Goal: Task Accomplishment & Management: Use online tool/utility

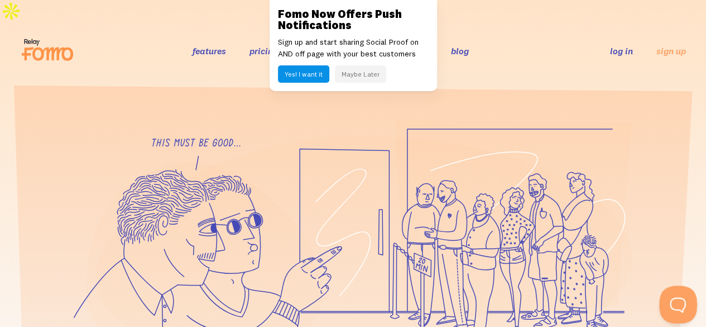
click at [677, 300] on button "Open Beacon popover" at bounding box center [675, 301] width 33 height 33
click at [361, 70] on button "Maybe Later" at bounding box center [360, 73] width 51 height 17
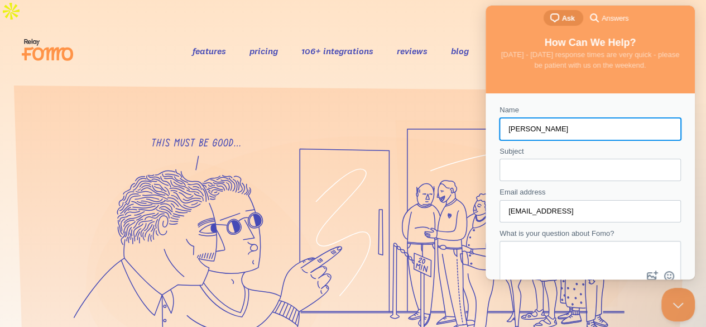
scroll to position [47, 0]
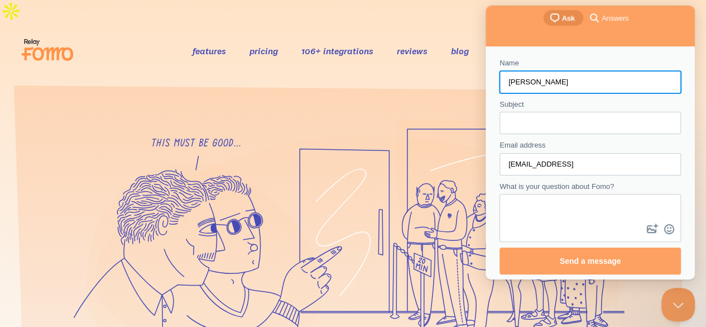
click at [563, 204] on textarea "What is your question about Fomo?" at bounding box center [590, 208] width 179 height 26
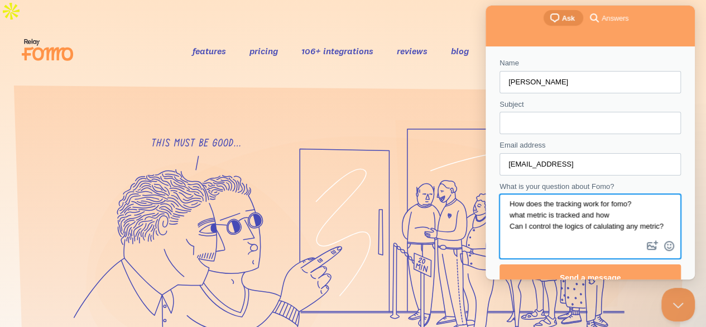
scroll to position [6, 0]
type textarea "How does the tracking work for fomo? what metric is tracked and how? Can I cont…"
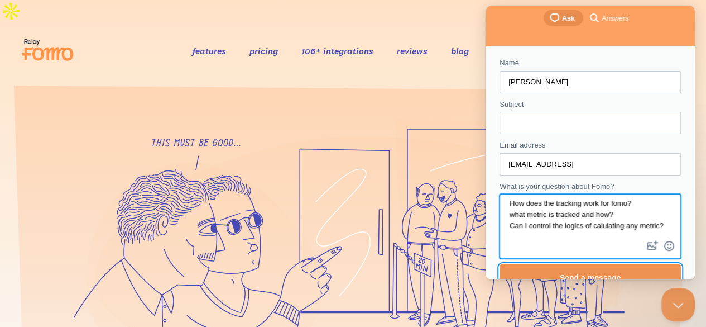
click at [612, 271] on span "Send a message" at bounding box center [590, 278] width 157 height 26
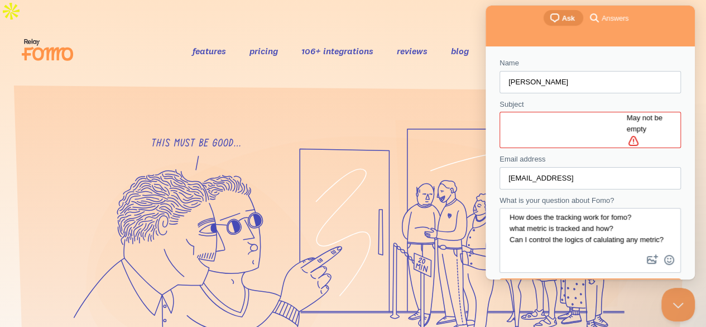
drag, startPoint x: 567, startPoint y: 133, endPoint x: 564, endPoint y: 128, distance: 6.5
click at [567, 133] on form "Name [PERSON_NAME] Subject May not be empty alert Email address [EMAIL_ADDRESS]…" at bounding box center [590, 180] width 181 height 247
click at [560, 123] on input "Subject" at bounding box center [568, 130] width 118 height 20
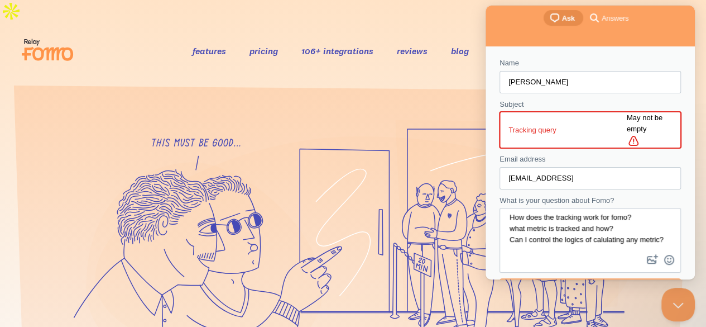
click at [577, 130] on input "Tracking query" at bounding box center [568, 130] width 118 height 20
type input "Tracking query"
click at [578, 154] on div "Email address [EMAIL_ADDRESS]" at bounding box center [590, 172] width 181 height 36
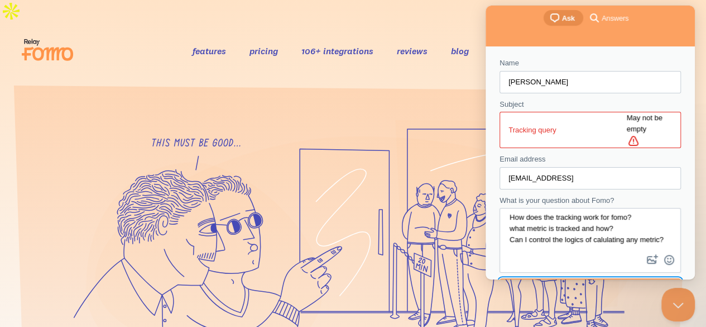
click at [589, 279] on span "Send a message" at bounding box center [590, 292] width 157 height 26
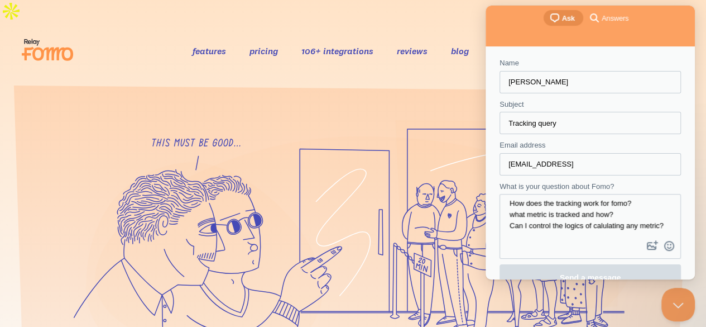
scroll to position [0, 0]
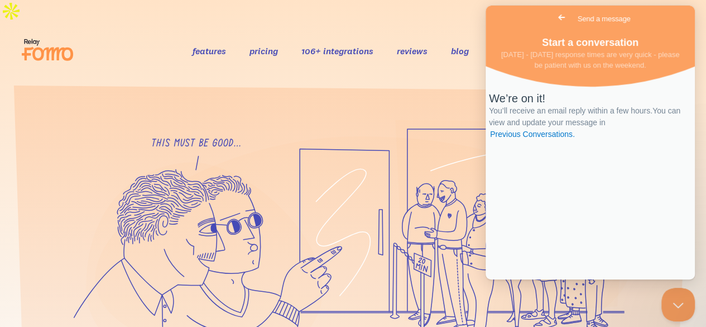
click at [555, 23] on span "Go back" at bounding box center [561, 17] width 13 height 13
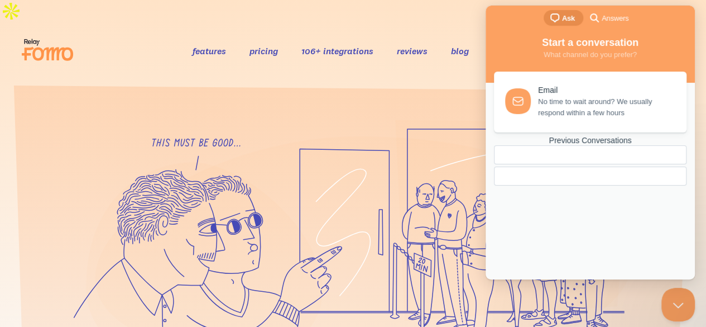
click at [435, 79] on section at bounding box center [353, 307] width 706 height 457
click at [674, 298] on button "Close Beacon popover" at bounding box center [675, 301] width 33 height 33
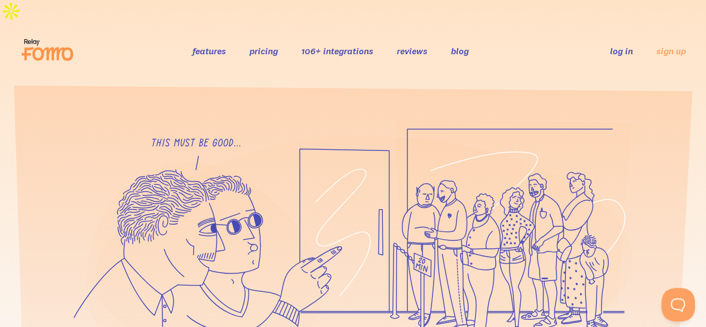
click at [617, 45] on link "log in" at bounding box center [621, 50] width 23 height 11
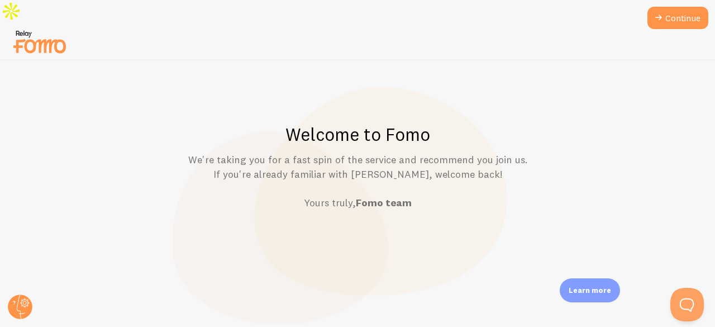
click at [648, 30] on div at bounding box center [357, 43] width 715 height 36
click at [665, 20] on link "Continue" at bounding box center [677, 18] width 61 height 22
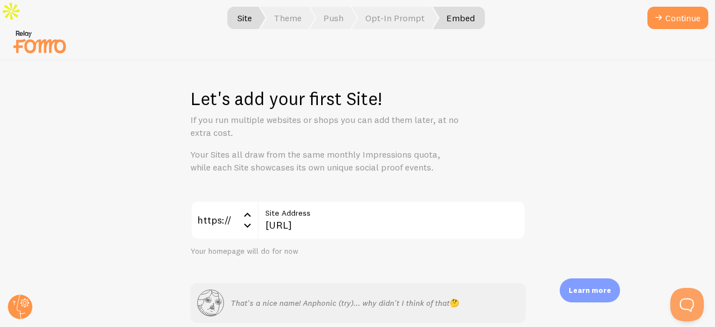
click at [471, 19] on span "Embed" at bounding box center [459, 18] width 52 height 22
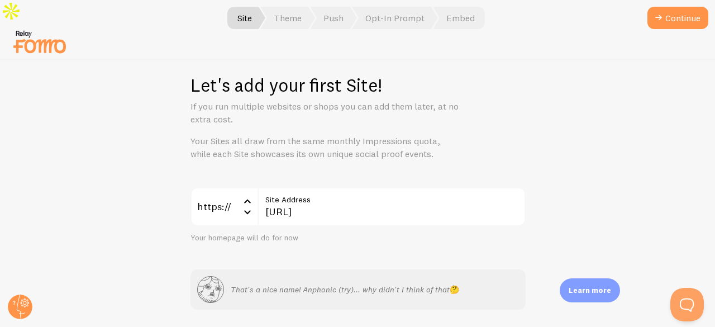
scroll to position [25, 0]
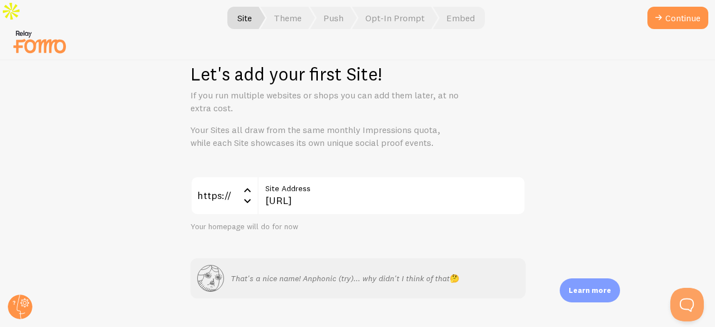
click at [595, 293] on p "Learn more" at bounding box center [589, 290] width 42 height 11
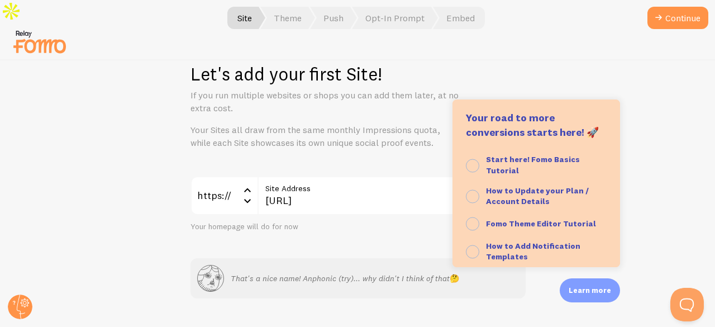
scroll to position [56, 0]
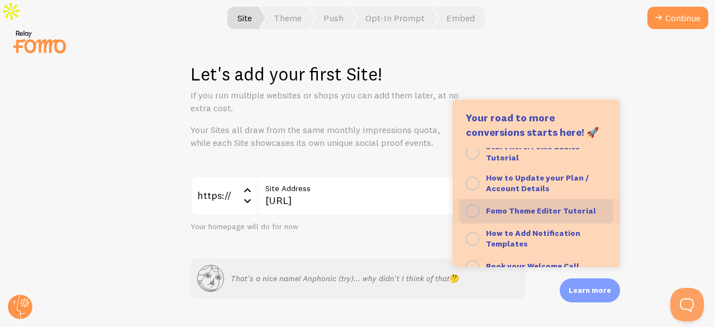
click at [536, 215] on strong "Fomo Theme Editor Tutorial" at bounding box center [541, 210] width 110 height 10
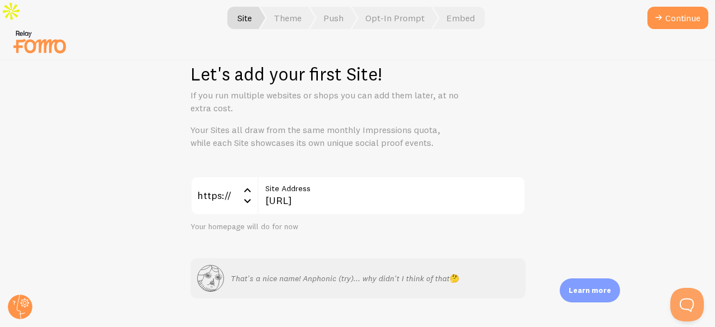
click at [596, 295] on div "Learn more" at bounding box center [589, 290] width 60 height 24
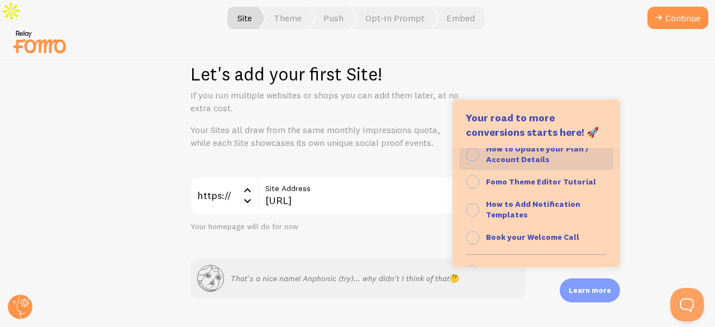
scroll to position [114, 0]
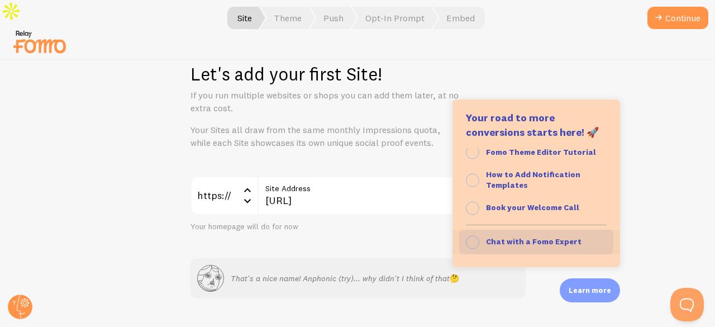
click at [548, 247] on div "Chat with a Fomo Expert" at bounding box center [533, 241] width 95 height 11
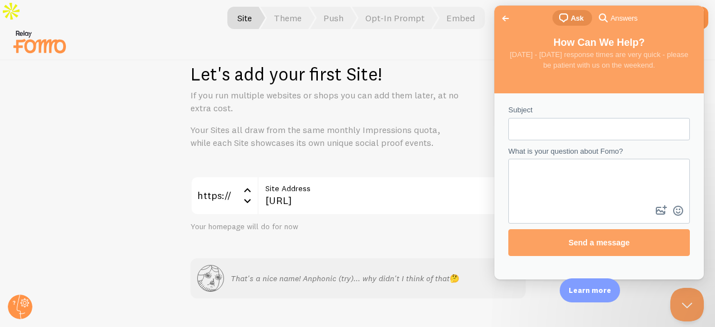
scroll to position [0, 0]
click at [501, 12] on span "Go back" at bounding box center [505, 18] width 13 height 13
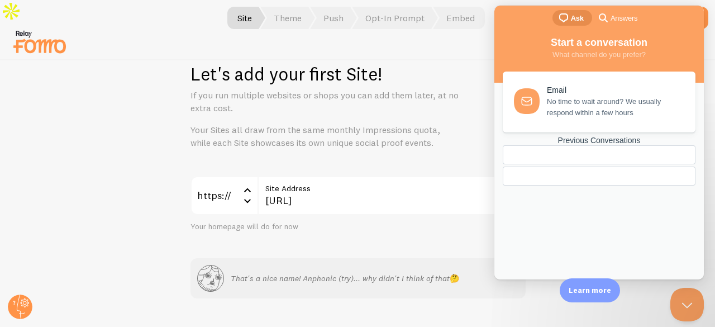
click at [428, 63] on h1 "Let's add your first Site!" at bounding box center [357, 74] width 335 height 23
click at [482, 65] on div "Let's add your first Site! If you run multiple websites or shops you can add th…" at bounding box center [357, 106] width 335 height 87
click at [677, 293] on button "Close Beacon popover" at bounding box center [684, 301] width 33 height 33
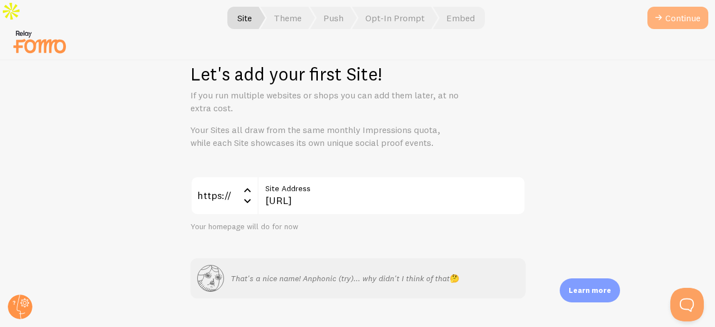
click at [673, 21] on button "Continue" at bounding box center [677, 18] width 61 height 22
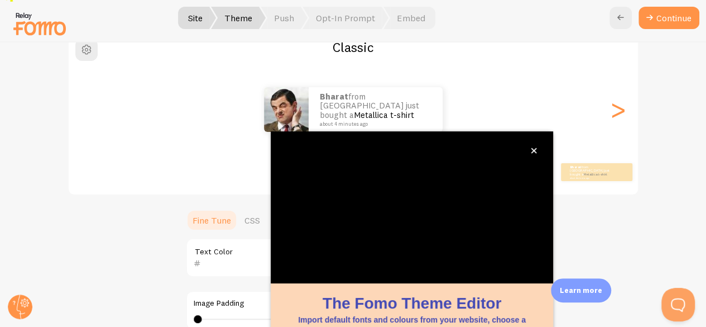
scroll to position [136, 0]
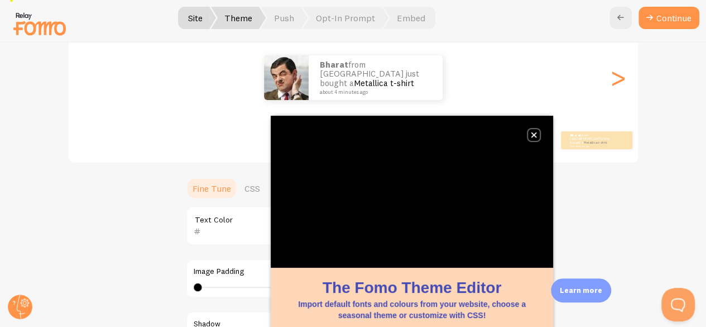
click at [533, 135] on icon "close," at bounding box center [534, 135] width 6 height 6
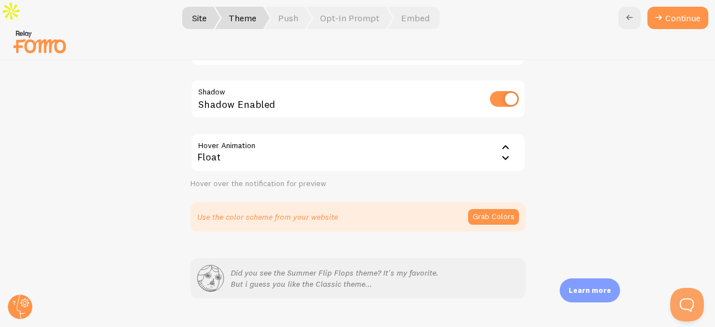
scroll to position [330, 0]
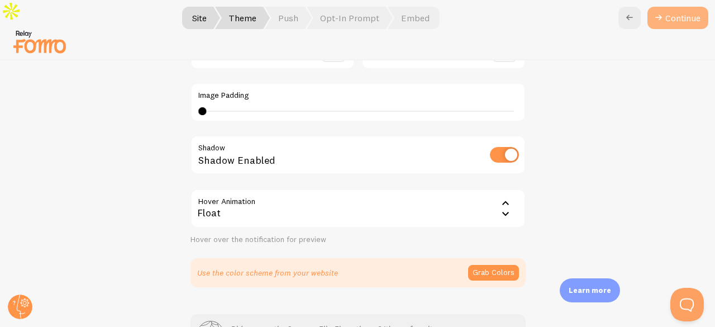
click at [677, 24] on button "Continue" at bounding box center [677, 18] width 61 height 22
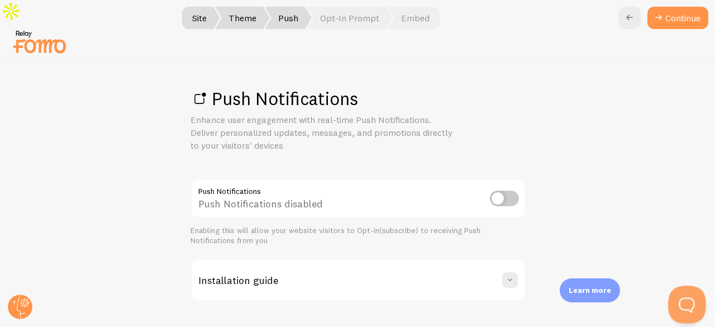
click at [689, 296] on button "Open Beacon popover" at bounding box center [684, 301] width 33 height 33
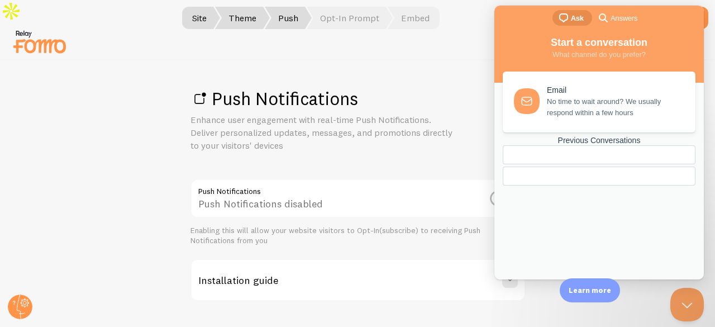
click at [603, 185] on div at bounding box center [598, 175] width 193 height 19
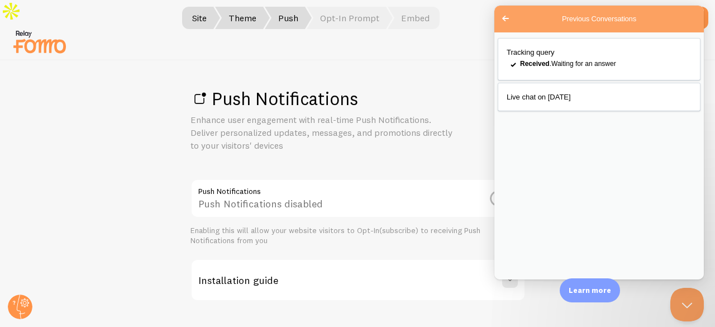
click at [509, 22] on span "Go back" at bounding box center [505, 18] width 13 height 13
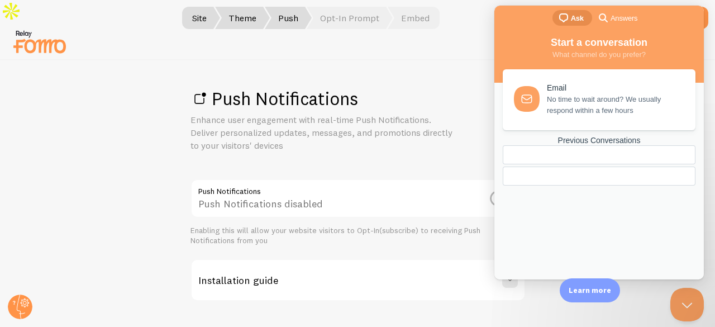
click at [584, 120] on link "Email No time to wait around? We usually respond within a few hours" at bounding box center [598, 99] width 193 height 61
